Goal: Find specific page/section: Find specific page/section

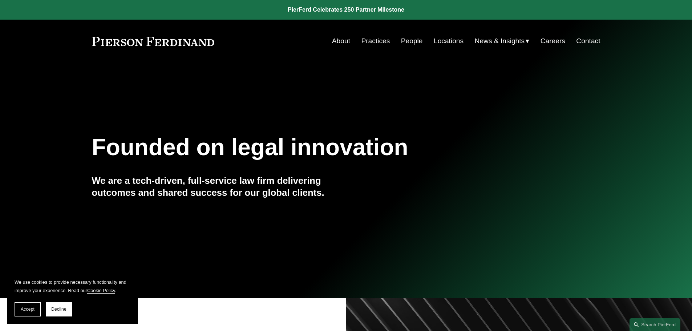
click at [410, 41] on link "People" at bounding box center [412, 41] width 22 height 14
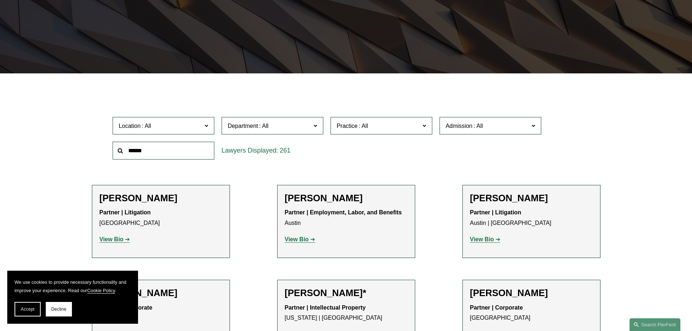
scroll to position [145, 0]
click at [280, 125] on span "Department" at bounding box center [269, 126] width 83 height 10
click at [359, 158] on div "Location All Atlanta Austin Boston Charlotte Chicago Cincinnati Cleveland Colum…" at bounding box center [346, 138] width 475 height 50
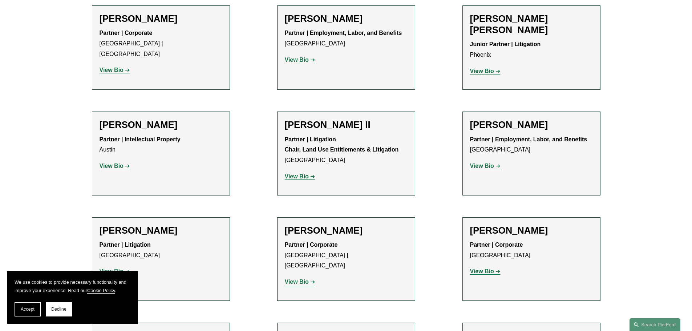
scroll to position [726, 0]
click at [296, 173] on strong "View Bio" at bounding box center [297, 176] width 24 height 6
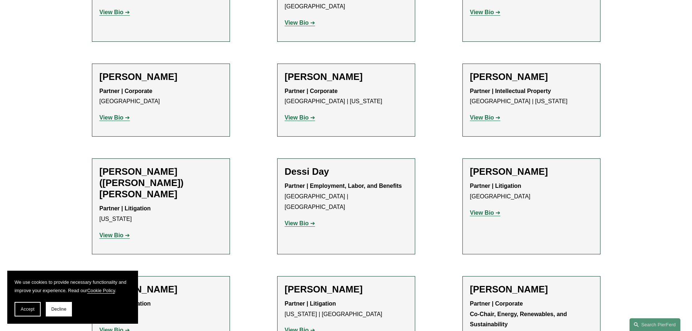
scroll to position [2137, 0]
click at [291, 221] on strong "View Bio" at bounding box center [297, 224] width 24 height 6
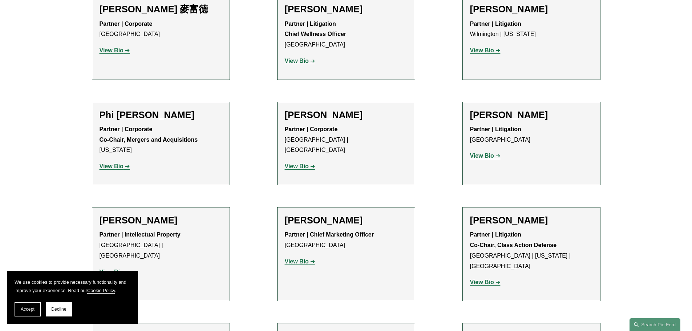
scroll to position [6133, 0]
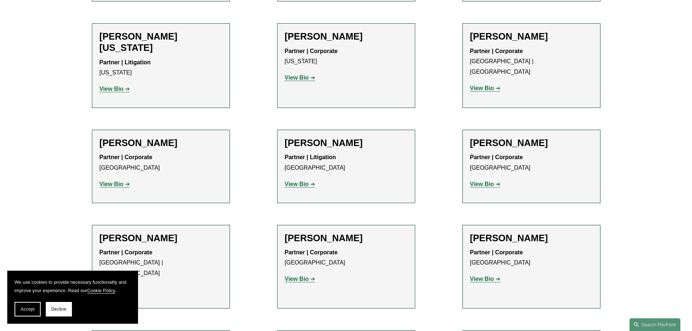
scroll to position [8978, 0]
